Goal: Task Accomplishment & Management: Use online tool/utility

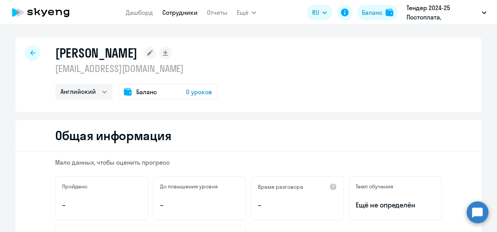
select select "english"
click at [201, 94] on span "0 уроков" at bounding box center [199, 91] width 26 height 9
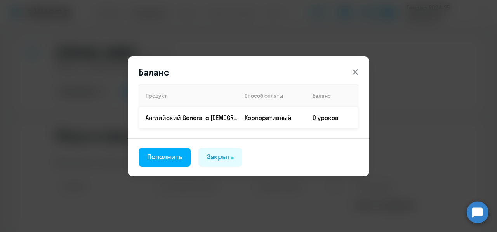
click at [217, 122] on td "Английский General с [DEMOGRAPHIC_DATA] преподавателем" at bounding box center [188, 117] width 99 height 22
click at [182, 155] on div "Пополнить" at bounding box center [164, 156] width 35 height 10
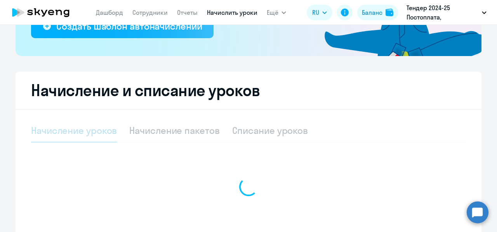
select select "10"
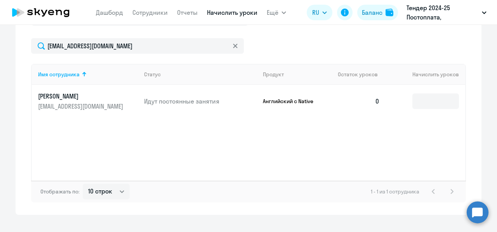
scroll to position [325, 0]
click at [219, 106] on td "Идут постоянные занятия" at bounding box center [197, 101] width 119 height 33
click at [208, 102] on p "Идут постоянные занятия" at bounding box center [200, 101] width 113 height 9
click at [418, 103] on input at bounding box center [436, 102] width 47 height 16
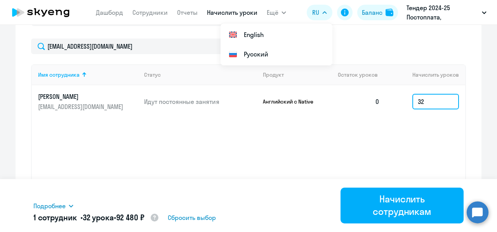
type input "32"
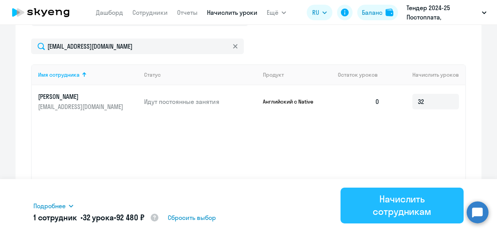
click at [376, 205] on div "Начислить сотрудникам" at bounding box center [402, 204] width 101 height 25
